Goal: Navigation & Orientation: Find specific page/section

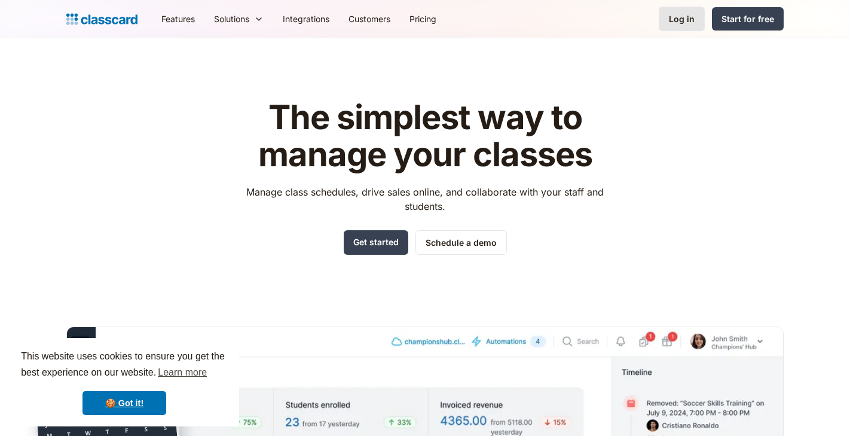
click at [678, 25] on div "Log in" at bounding box center [682, 19] width 26 height 13
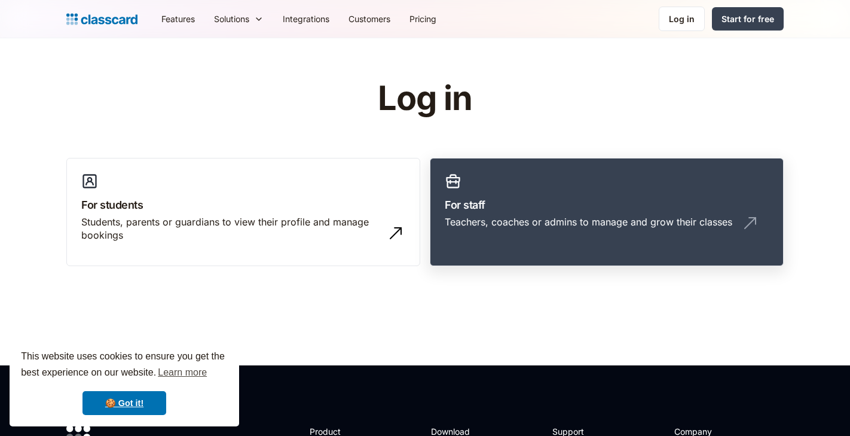
click at [544, 212] on h3 "For staff" at bounding box center [607, 205] width 324 height 16
